Goal: Information Seeking & Learning: Check status

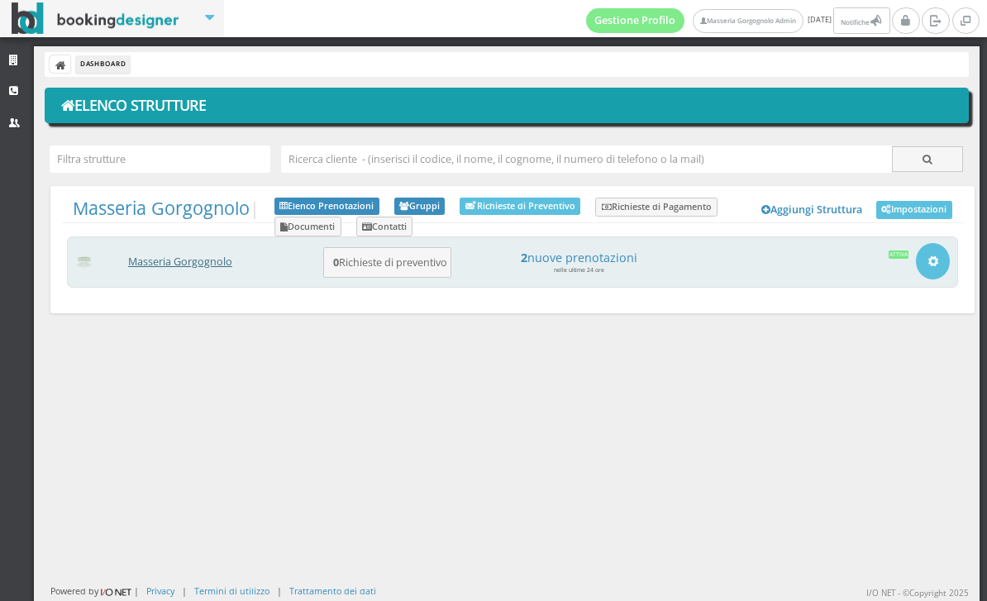
click at [220, 265] on link "Masseria Gorgognolo" at bounding box center [180, 262] width 104 height 14
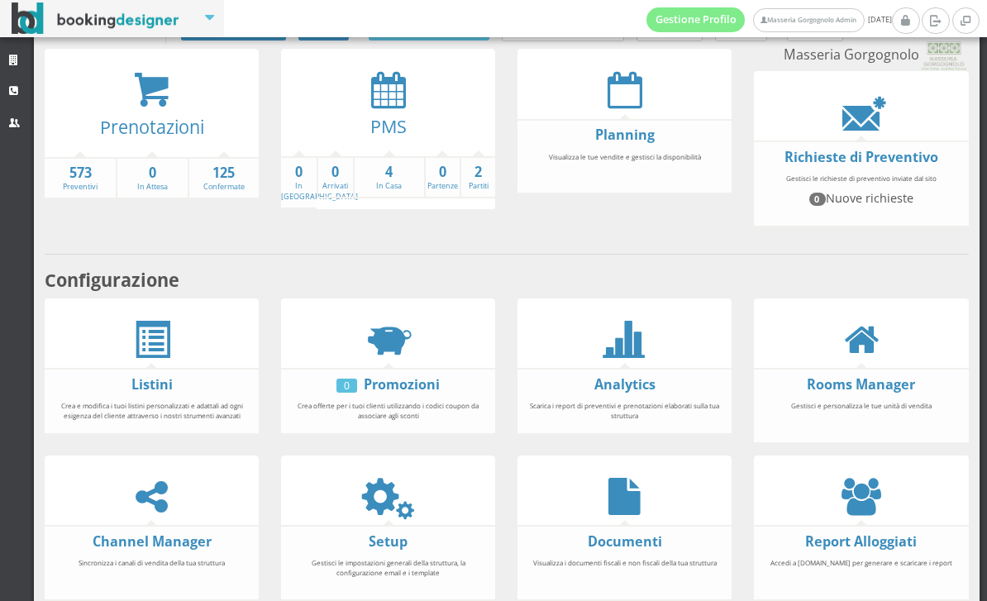
scroll to position [99, 0]
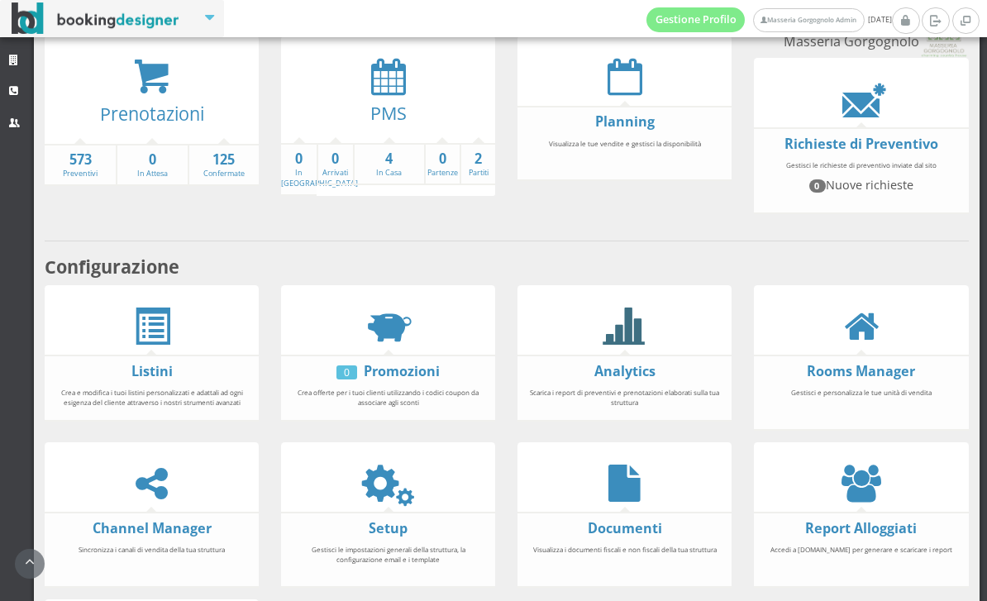
click at [617, 345] on icon at bounding box center [624, 325] width 37 height 37
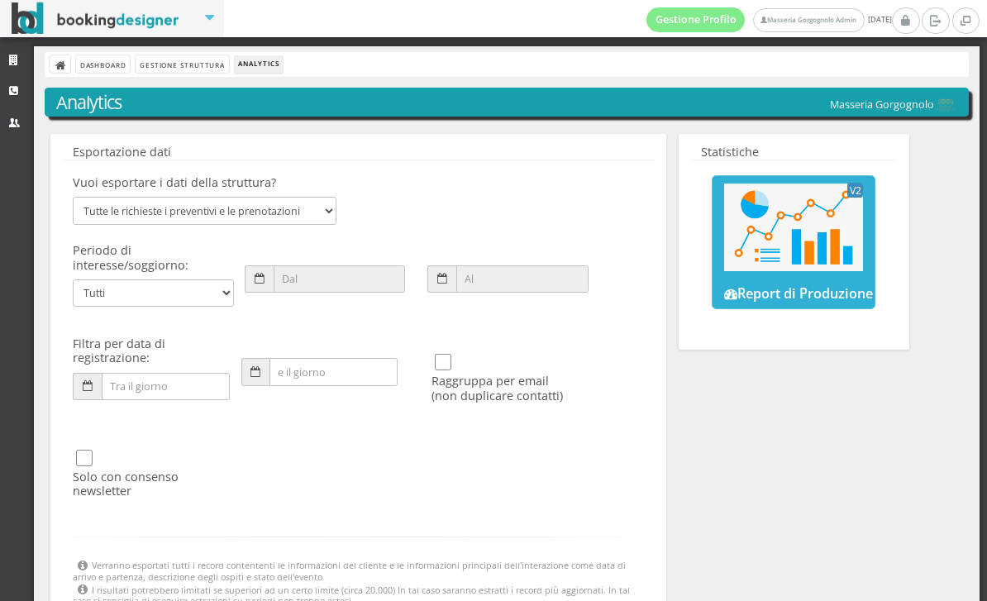
click at [787, 247] on img at bounding box center [793, 226] width 139 height 87
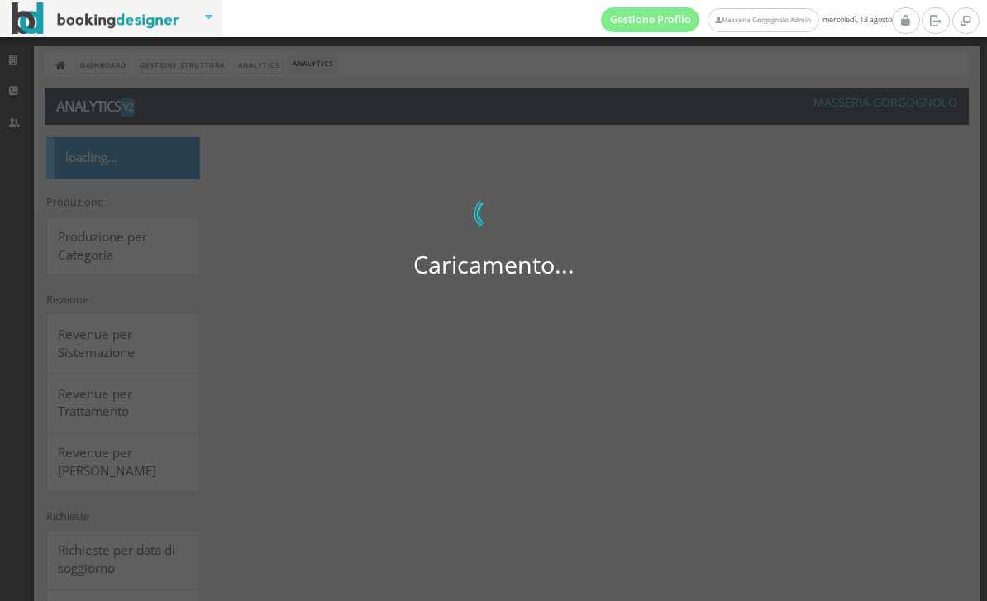
select select
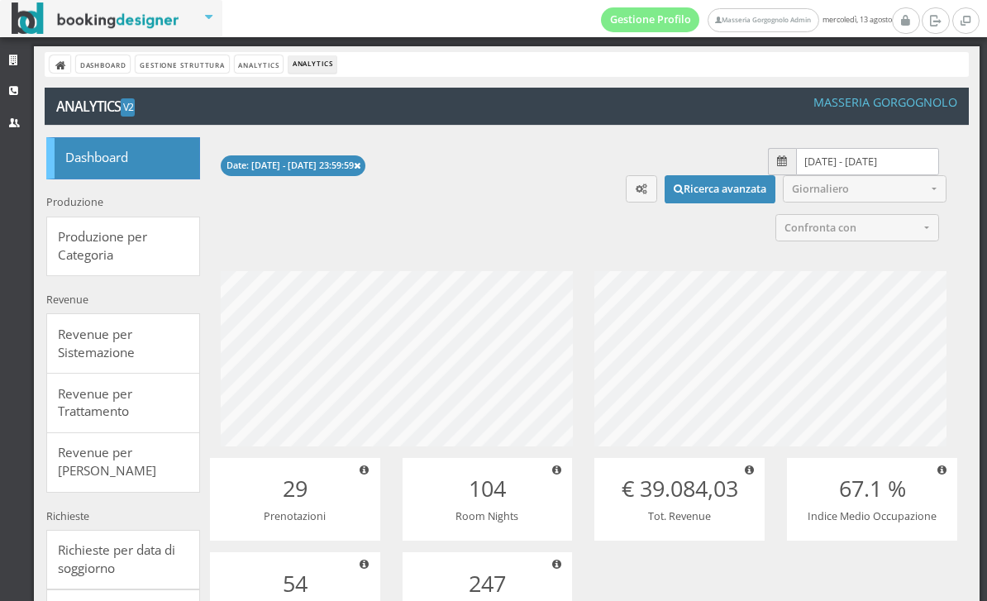
scroll to position [207, 415]
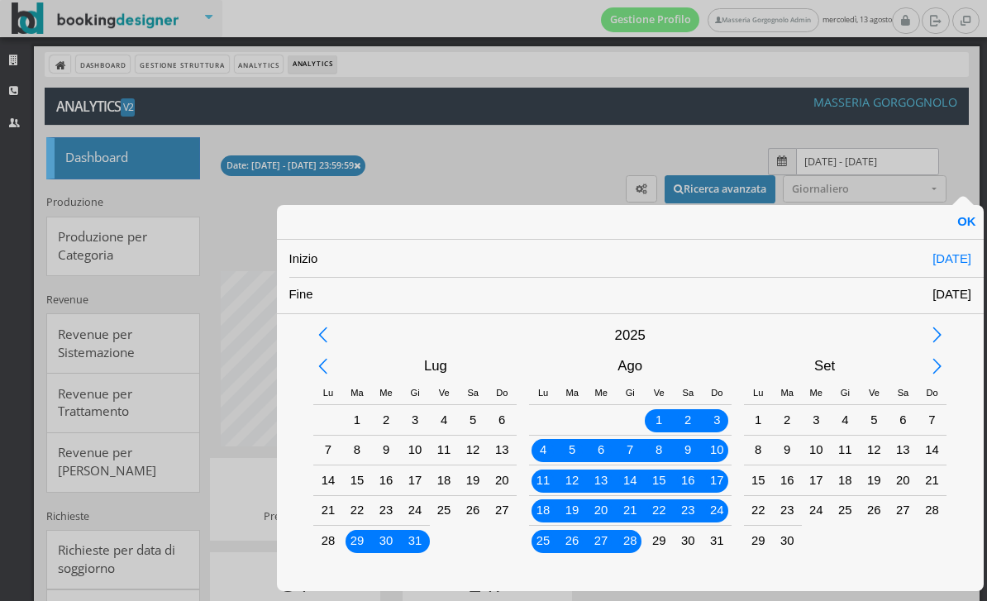
click at [630, 338] on div "2025" at bounding box center [629, 335] width 583 height 31
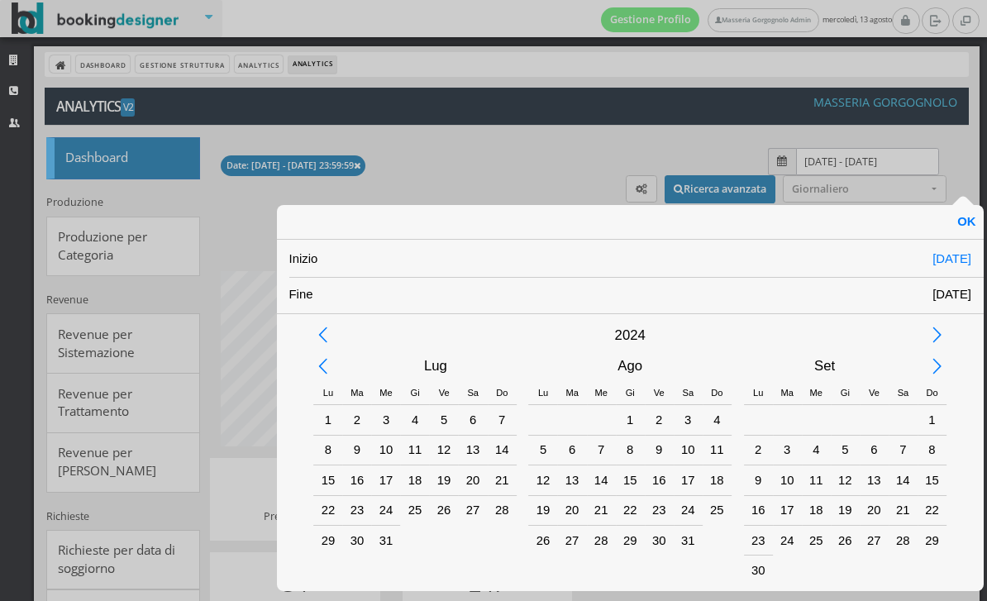
click at [831, 515] on div "2024" at bounding box center [841, 509] width 52 height 25
click at [414, 369] on div "Lug" at bounding box center [435, 365] width 194 height 31
click at [430, 421] on div "Gen" at bounding box center [419, 416] width 48 height 25
click at [320, 422] on div "1" at bounding box center [327, 419] width 21 height 21
click at [826, 364] on div "Mar" at bounding box center [824, 365] width 194 height 31
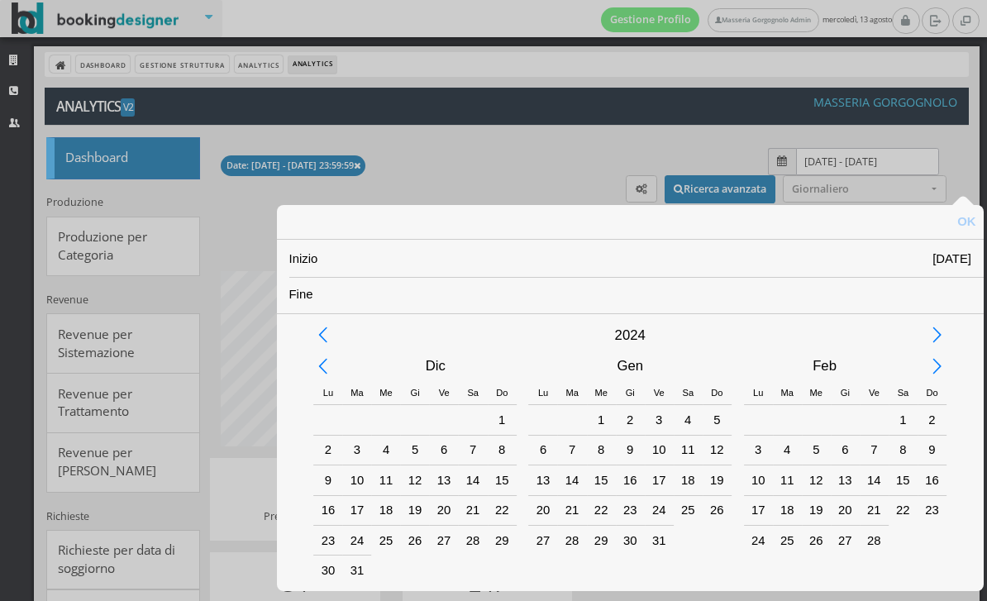
click at [847, 569] on div "Dic" at bounding box center [841, 557] width 42 height 25
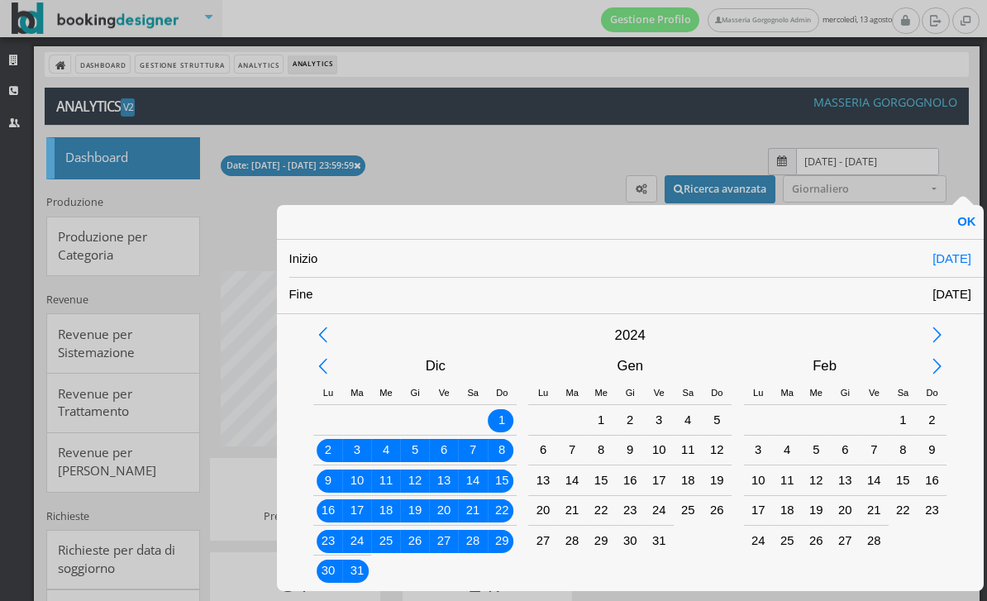
click at [361, 578] on div "31" at bounding box center [356, 569] width 21 height 21
type input "01/01/2024 - 31/12/2024"
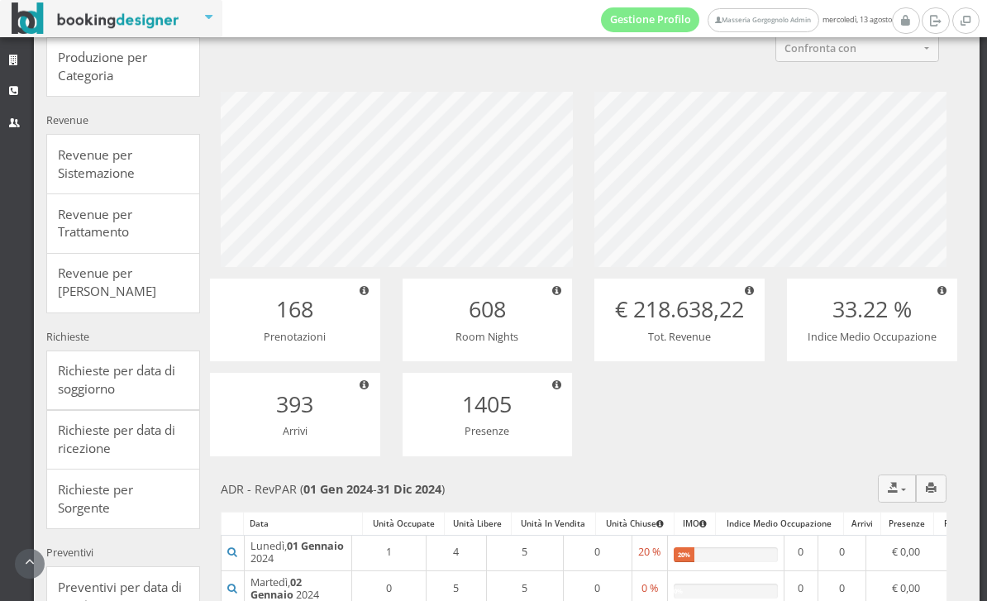
scroll to position [223, 0]
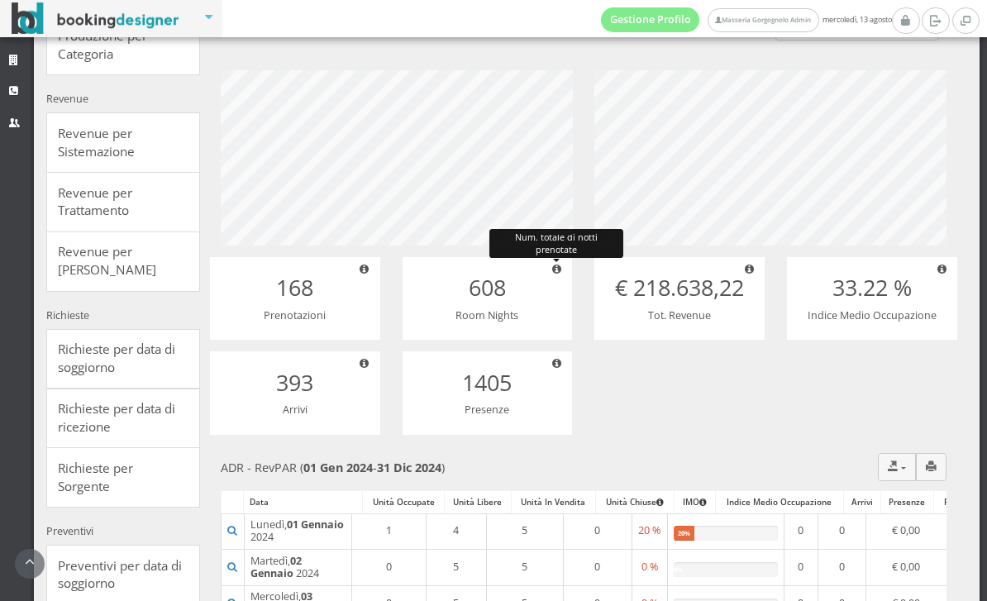
click at [555, 275] on icon at bounding box center [556, 269] width 9 height 11
click at [631, 436] on div "168 Prenotazioni Num. totale di notti prenotate 608 Room Nights € 218.638,22 To…" at bounding box center [582, 257] width 769 height 375
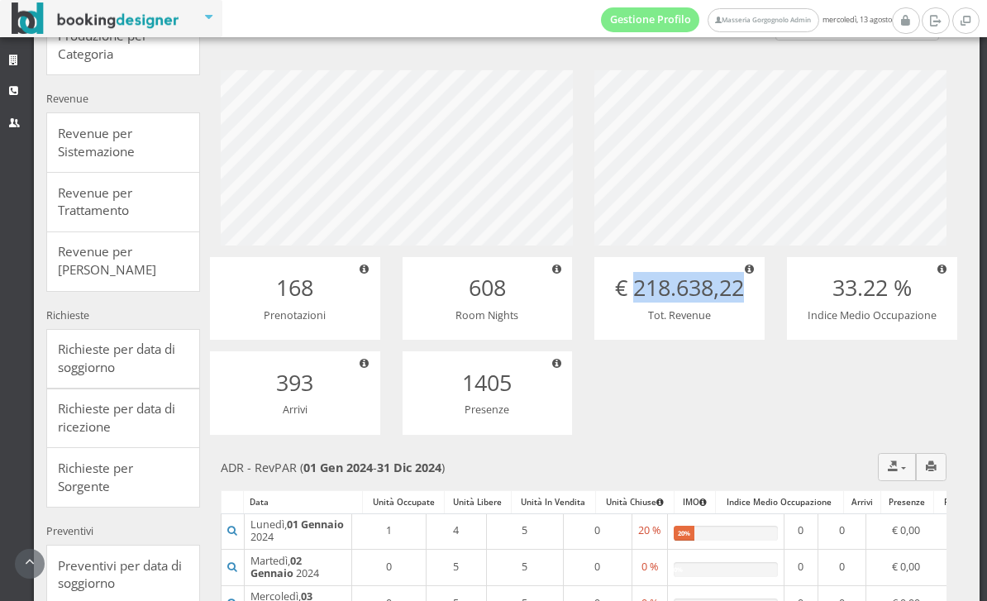
copy h2 "218.638,22"
copy h2 "608"
